Goal: Task Accomplishment & Management: Manage account settings

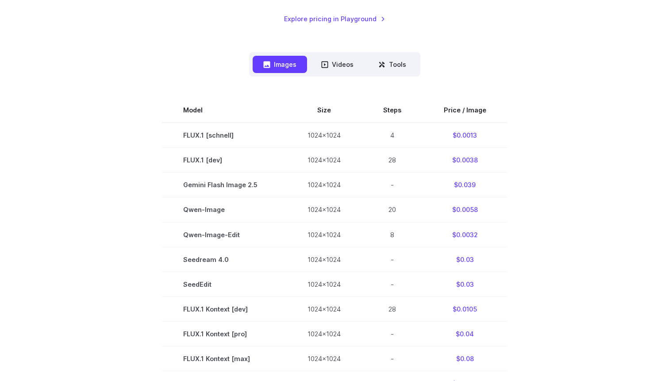
scroll to position [197, 0]
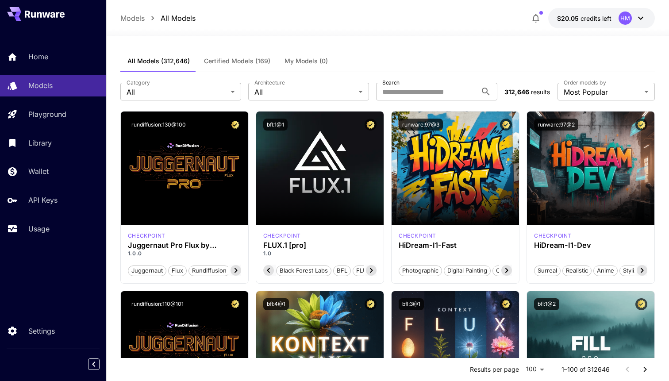
scroll to position [0, 29]
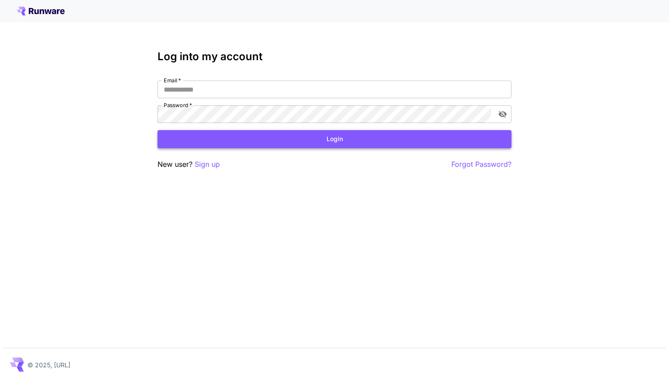
type input "**********"
click at [298, 142] on button "Login" at bounding box center [334, 139] width 354 height 18
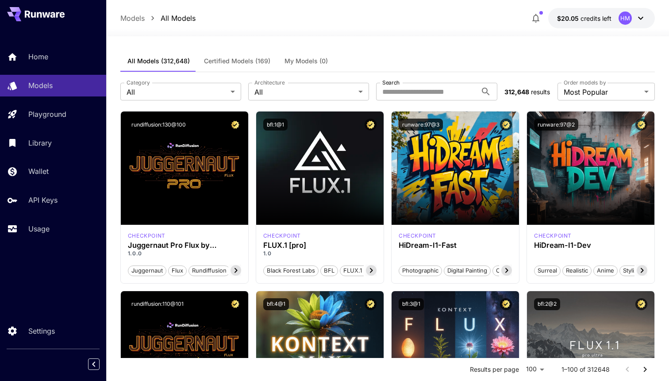
click at [640, 19] on icon at bounding box center [640, 18] width 11 height 11
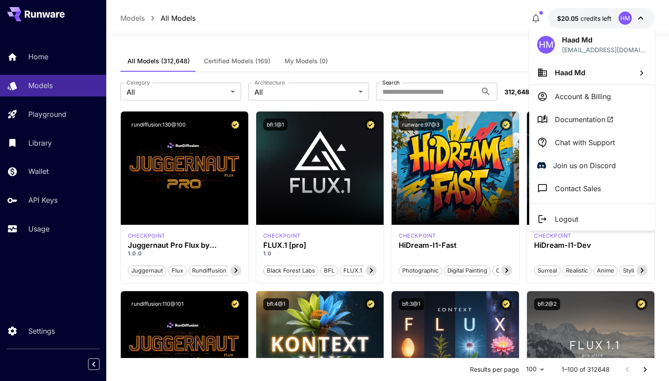
click at [640, 19] on div at bounding box center [334, 190] width 669 height 381
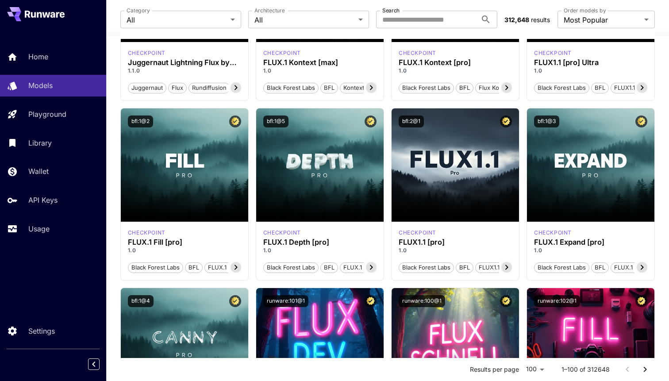
scroll to position [363, 0]
